Goal: Find specific page/section: Find specific page/section

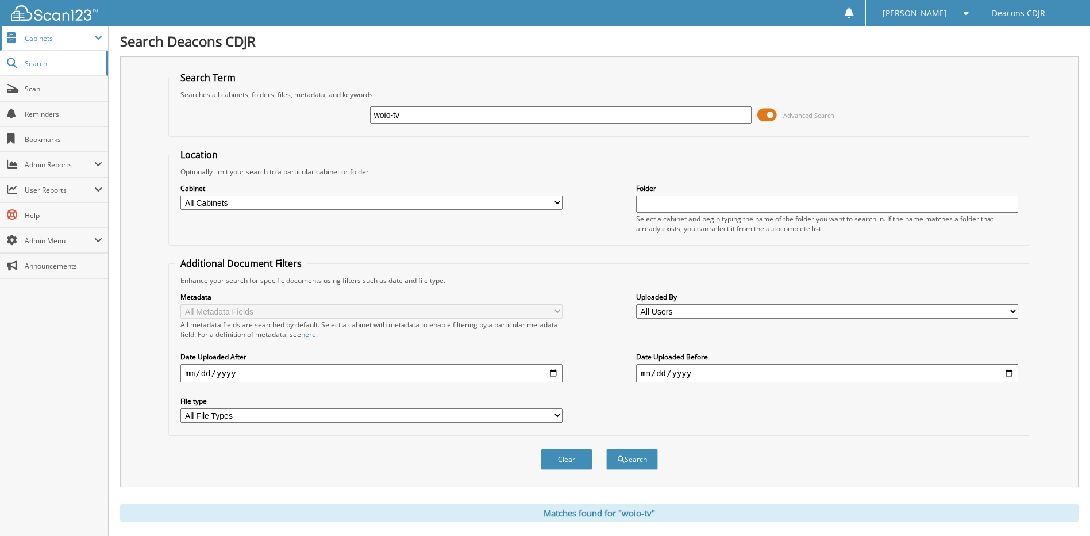
click at [62, 44] on span "Cabinets" at bounding box center [54, 38] width 108 height 25
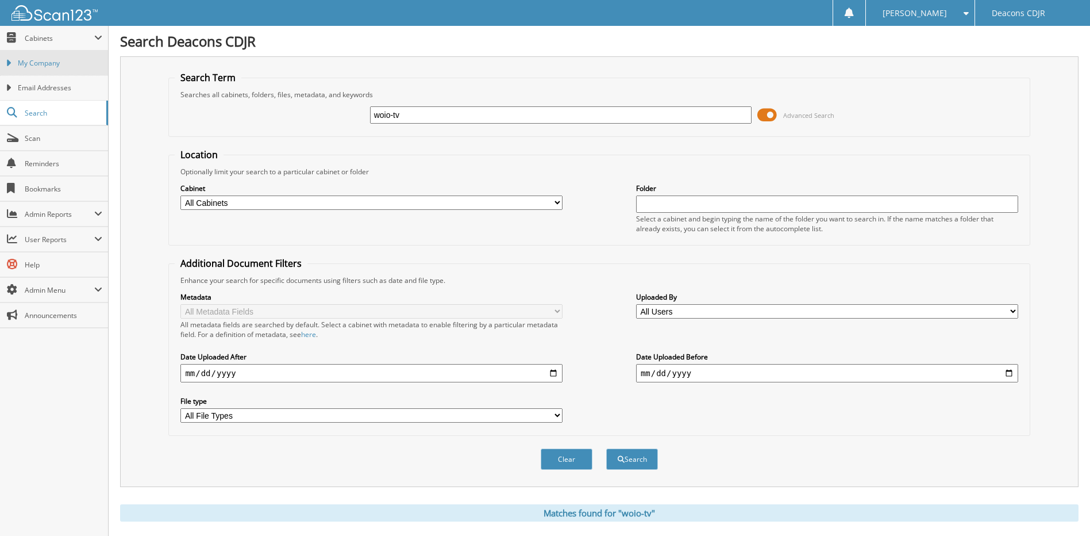
click at [64, 67] on span "My Company" at bounding box center [60, 63] width 84 height 10
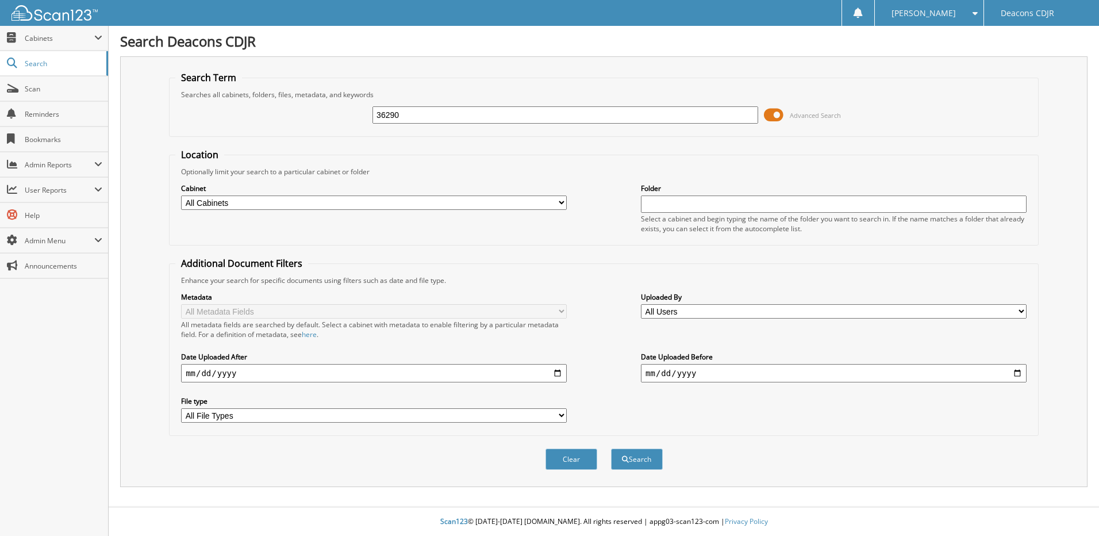
type input "36290"
click at [611, 448] on button "Search" at bounding box center [637, 458] width 52 height 21
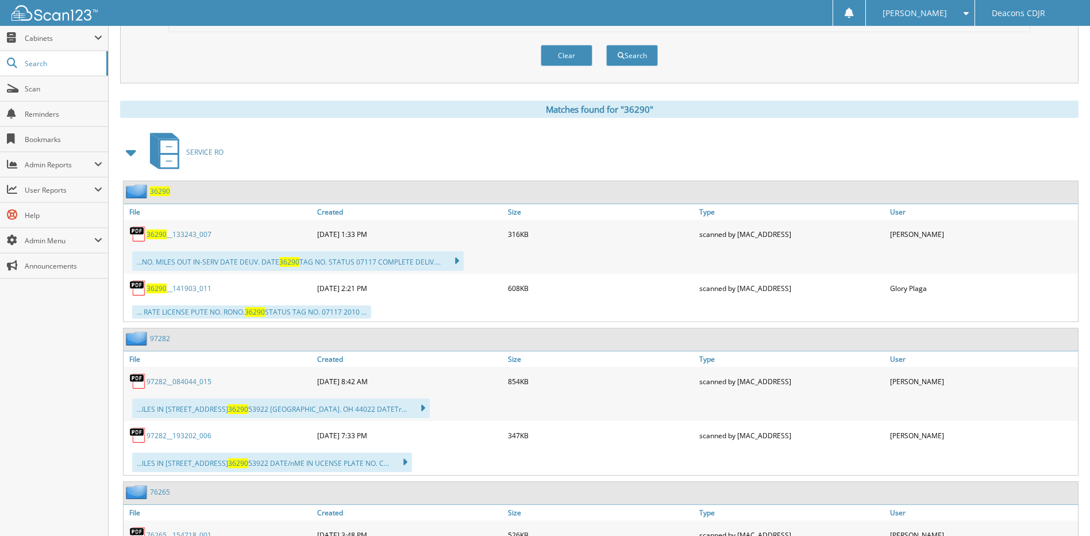
scroll to position [402, 0]
click at [133, 154] on span at bounding box center [132, 153] width 16 height 21
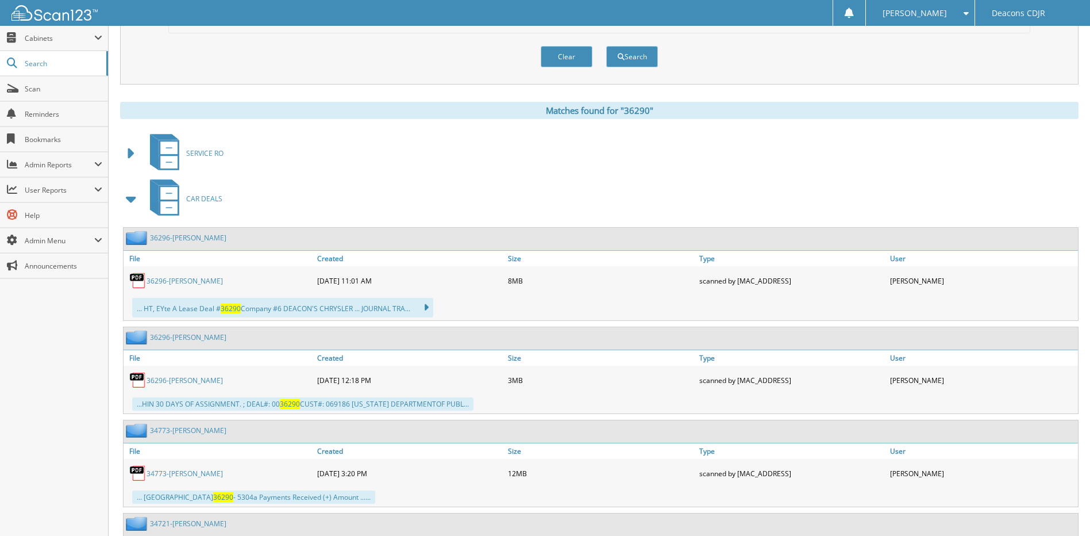
click at [185, 281] on link "36296-ANN DOUGLAS" at bounding box center [185, 281] width 76 height 10
click at [197, 374] on div "36296-ANN DOUGLAS" at bounding box center [219, 379] width 191 height 23
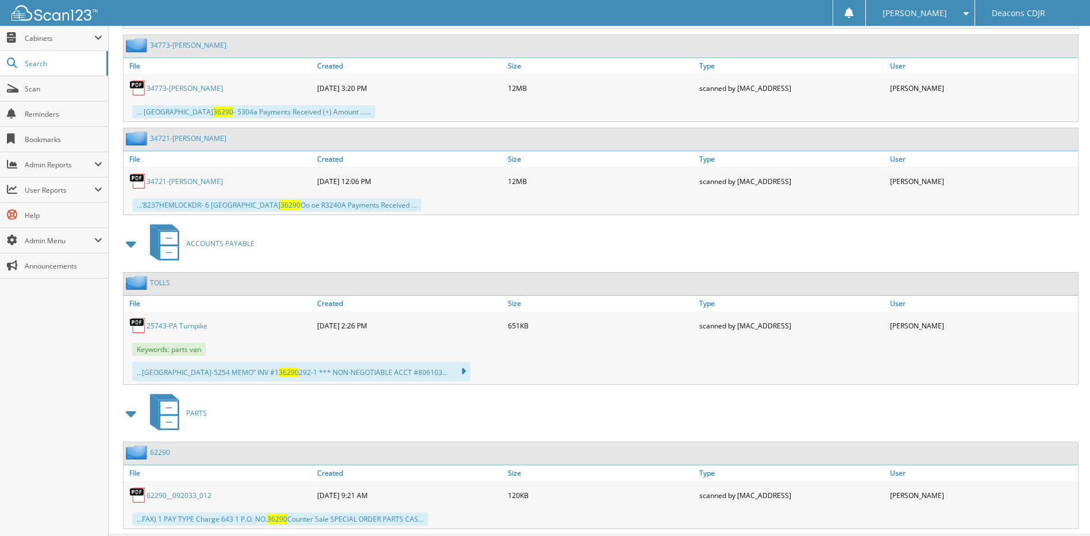
scroll to position [816, 0]
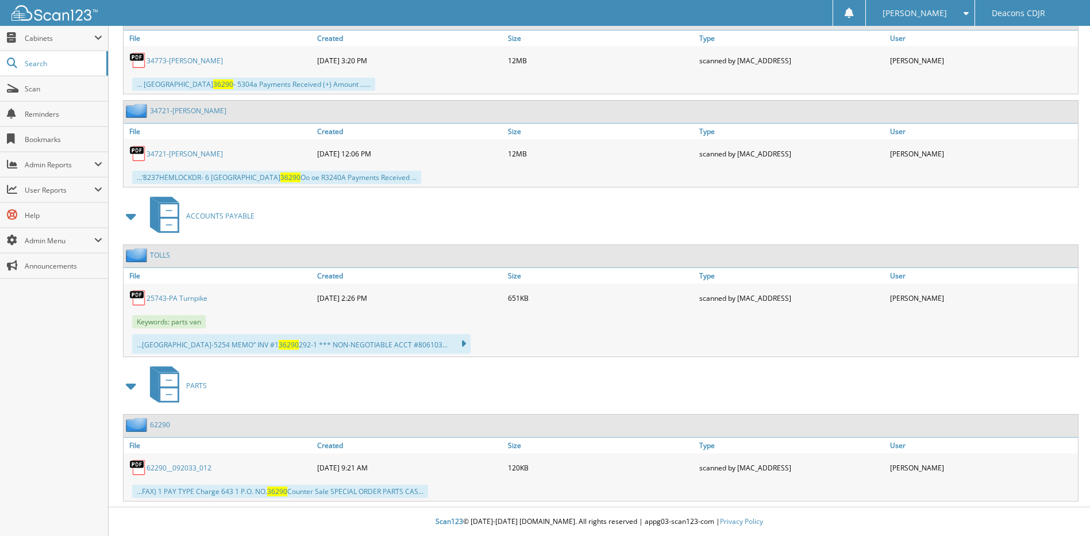
click at [166, 468] on link "62290__092033_012" at bounding box center [179, 468] width 65 height 10
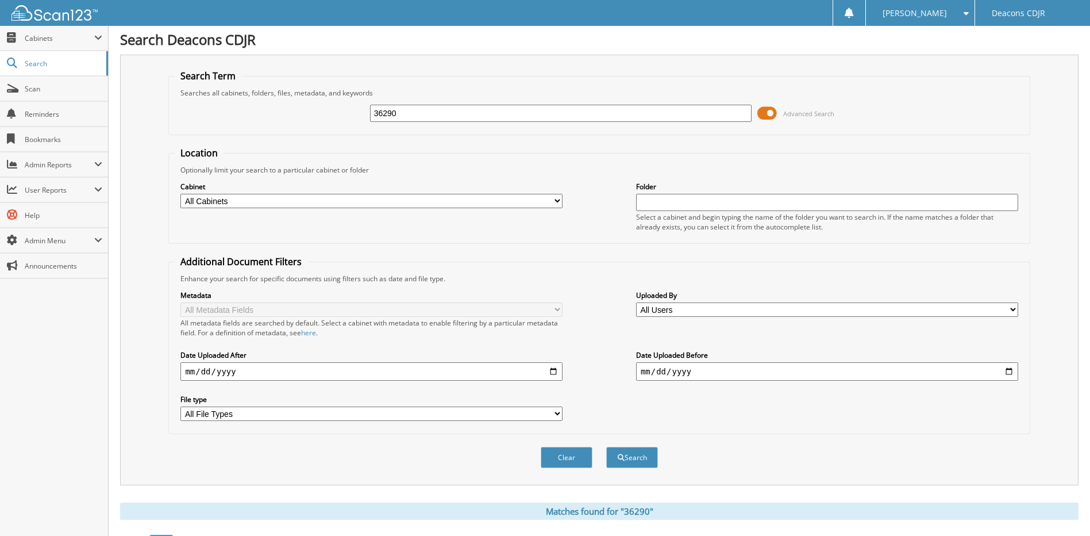
scroll to position [0, 0]
click at [72, 91] on span "Scan" at bounding box center [64, 89] width 78 height 10
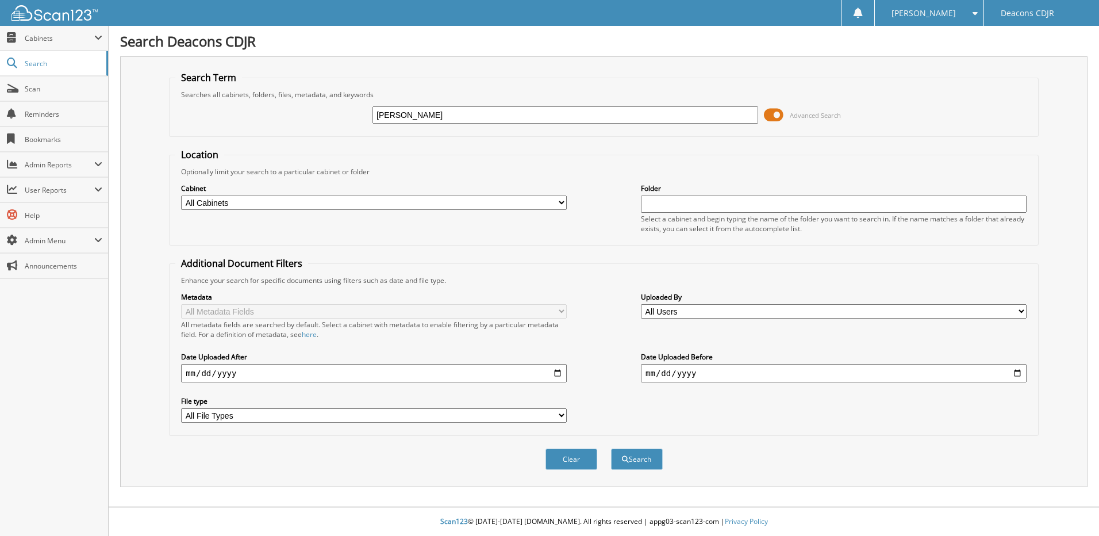
type input "[PERSON_NAME]"
click at [611, 448] on button "Search" at bounding box center [637, 458] width 52 height 21
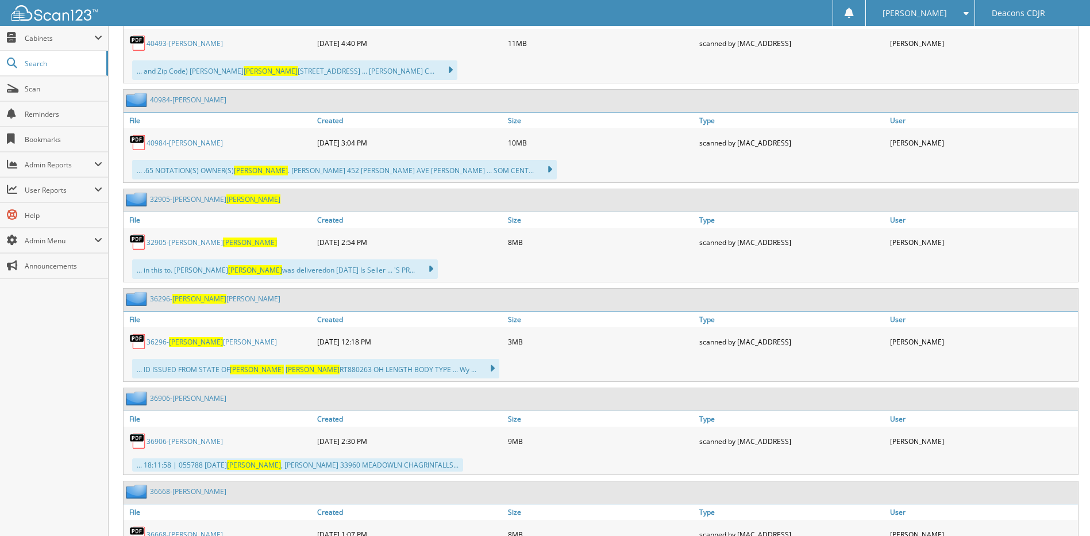
scroll to position [1092, 0]
click at [167, 297] on link "36296- [PERSON_NAME]" at bounding box center [215, 298] width 130 height 10
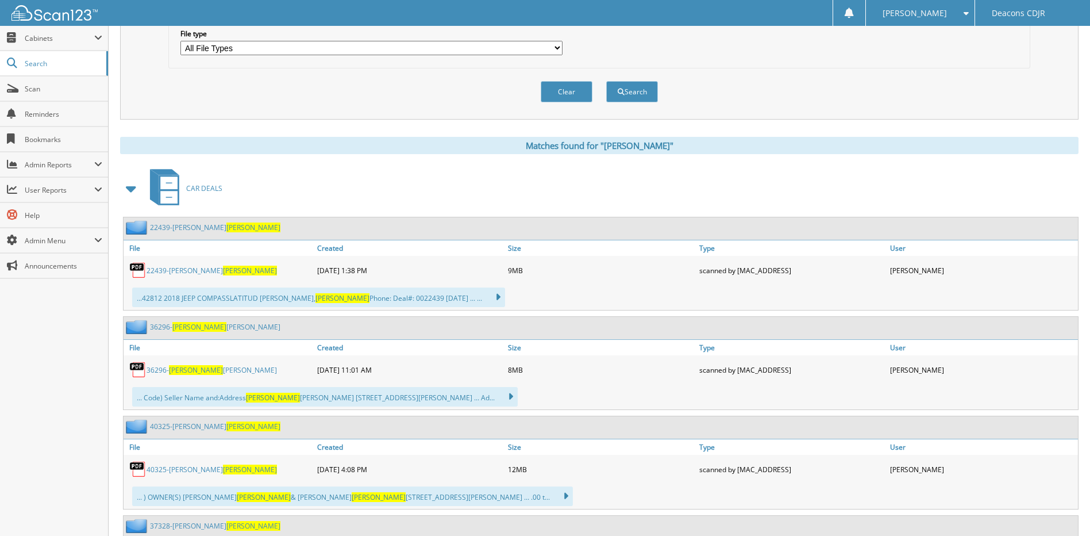
scroll to position [402, 0]
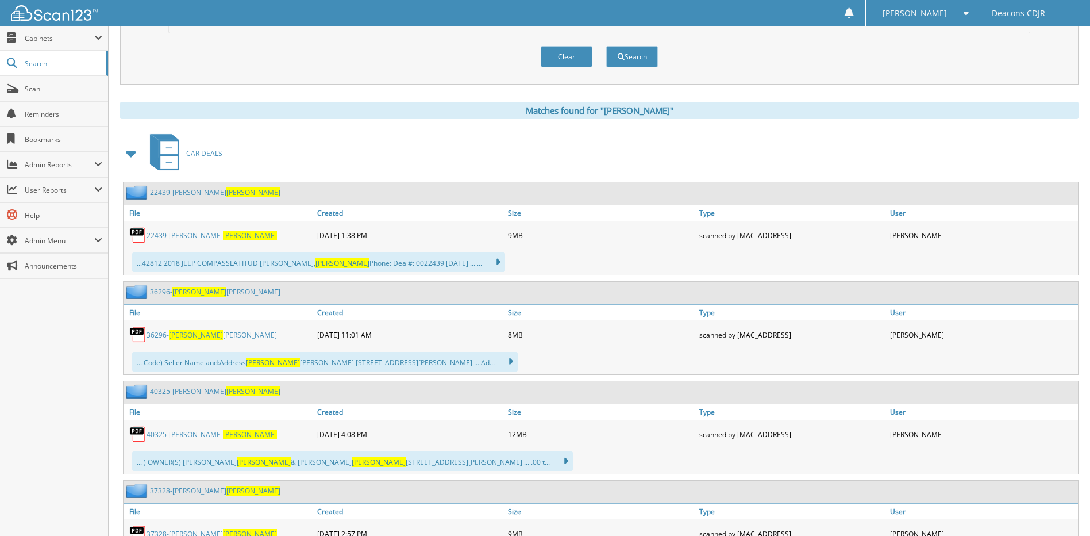
click at [173, 337] on span "ANN" at bounding box center [196, 335] width 54 height 10
click at [198, 334] on link "36296- ANN DOUGLAS" at bounding box center [212, 335] width 130 height 10
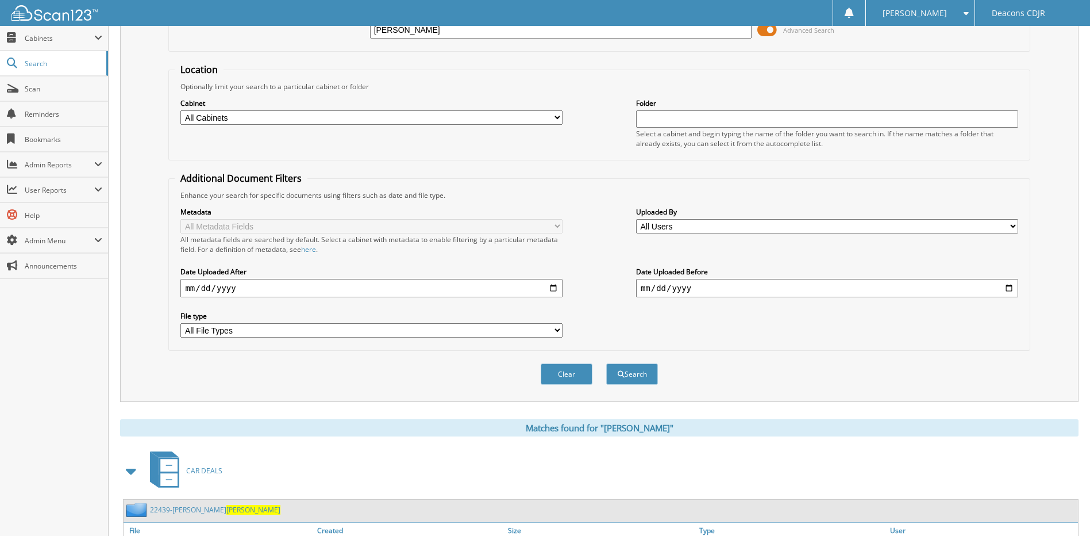
scroll to position [0, 0]
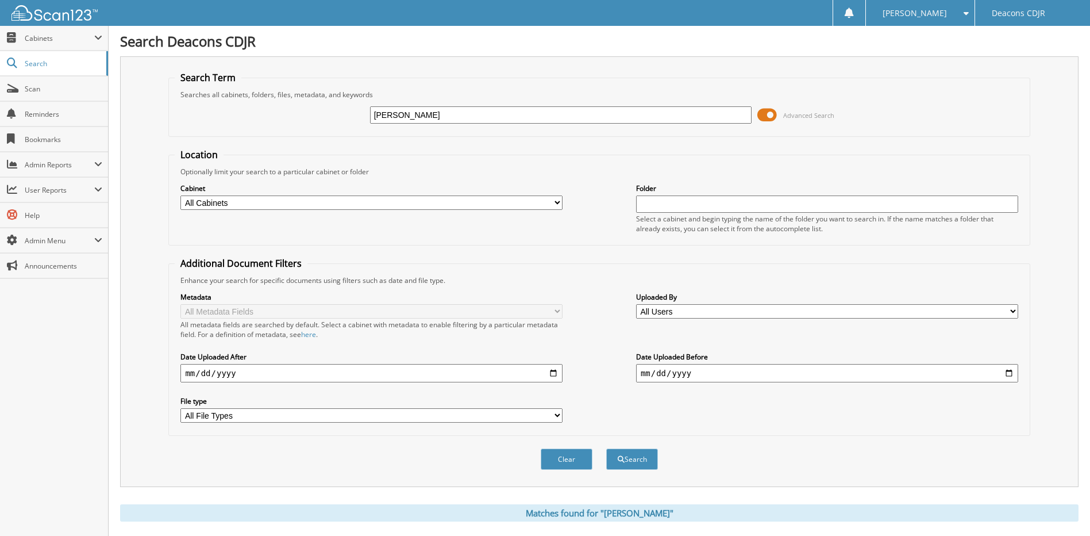
drag, startPoint x: 453, startPoint y: 112, endPoint x: 284, endPoint y: 125, distance: 169.5
click at [284, 125] on div "ann douglass Advanced Search" at bounding box center [599, 114] width 849 height 31
type input "39296"
click at [606, 448] on button "Search" at bounding box center [632, 458] width 52 height 21
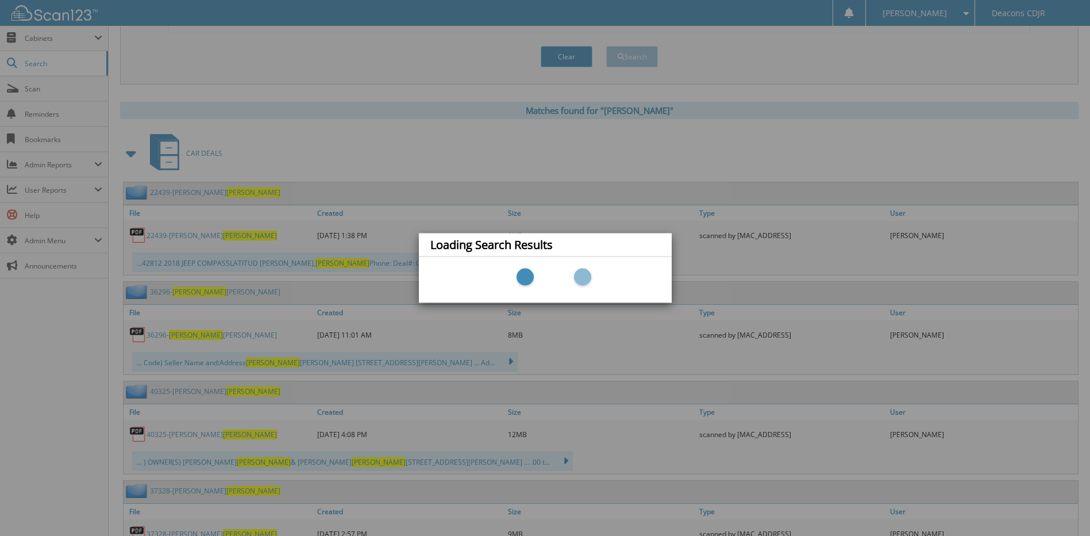
scroll to position [460, 0]
